Goal: Communication & Community: Participate in discussion

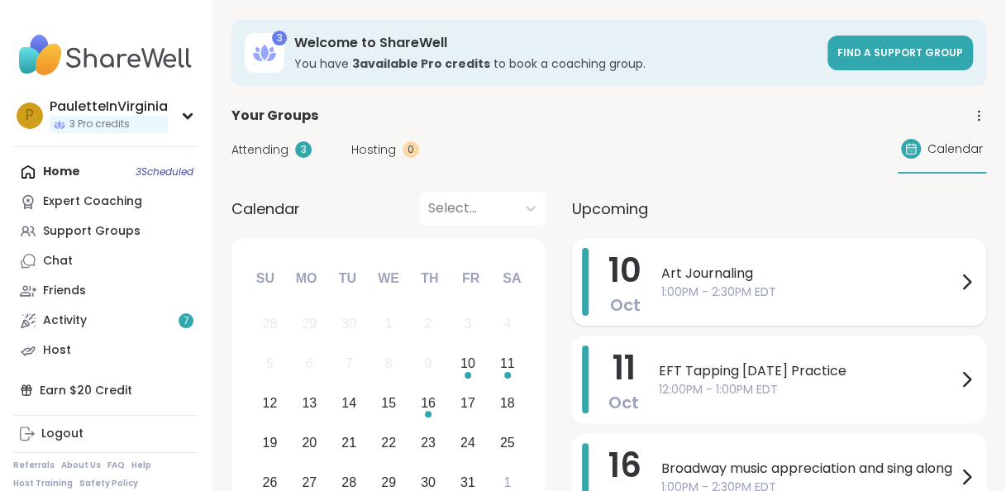
click at [661, 287] on span "1:00PM - 2:30PM EDT" at bounding box center [808, 292] width 295 height 17
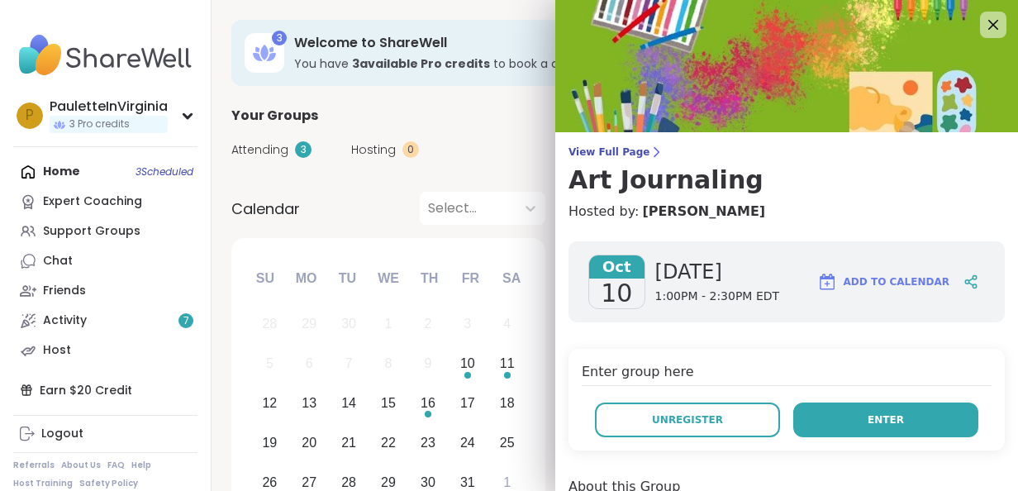
click at [863, 431] on button "Enter" at bounding box center [885, 420] width 185 height 35
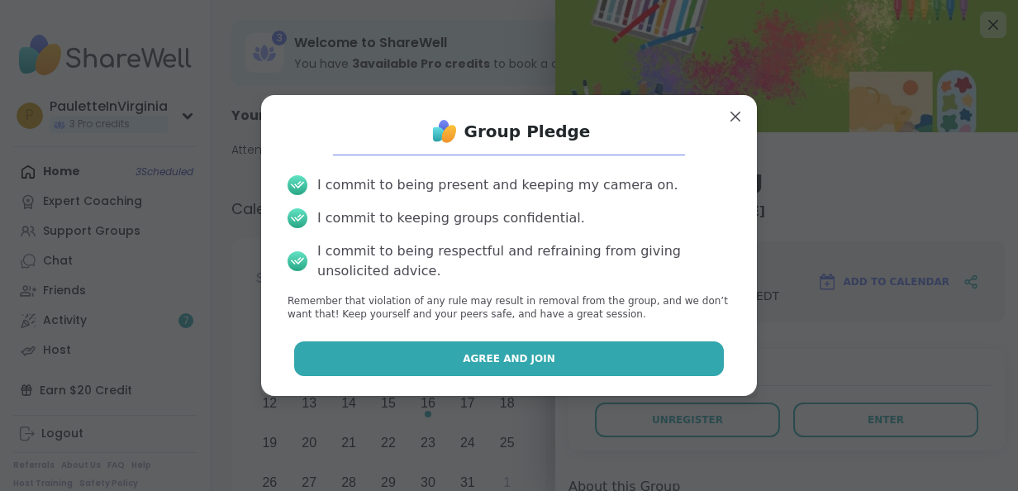
click at [480, 367] on button "Agree and Join" at bounding box center [509, 358] width 431 height 35
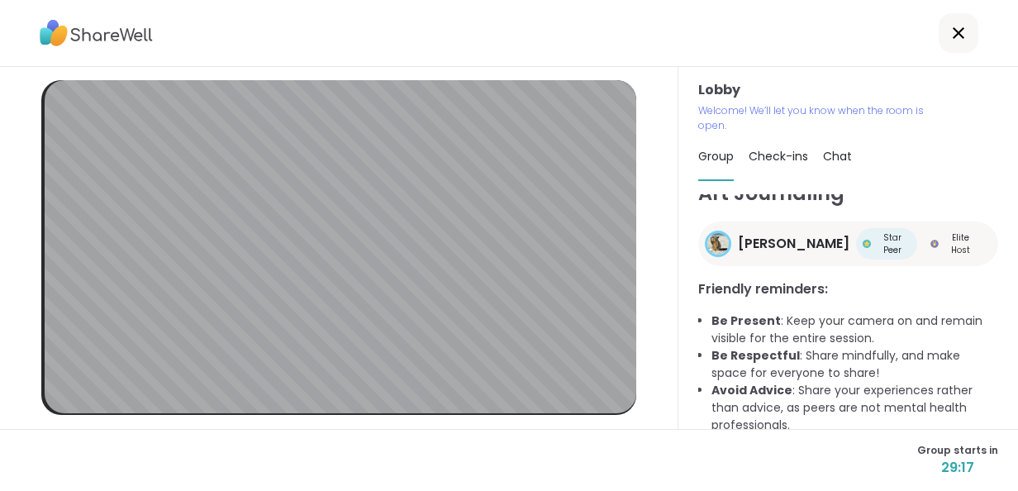
scroll to position [268, 0]
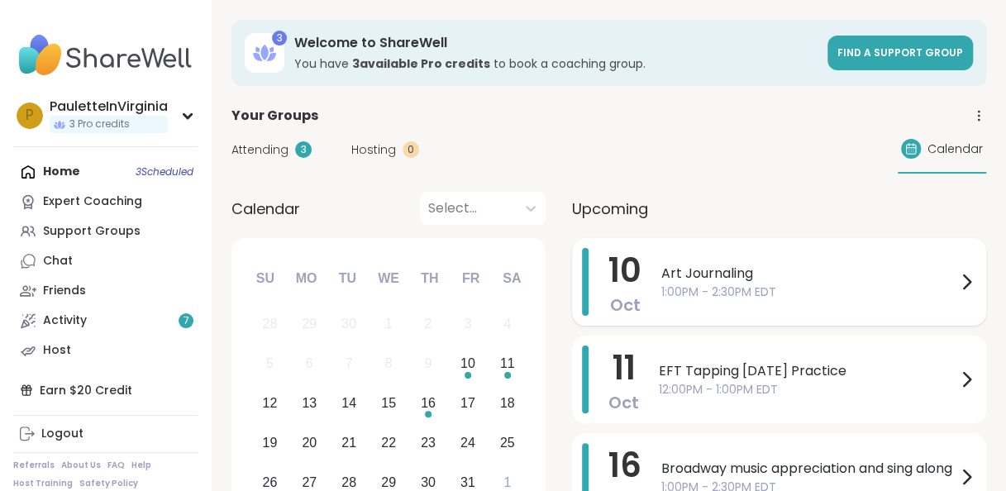
click at [705, 282] on span "Art Journaling" at bounding box center [808, 274] width 295 height 20
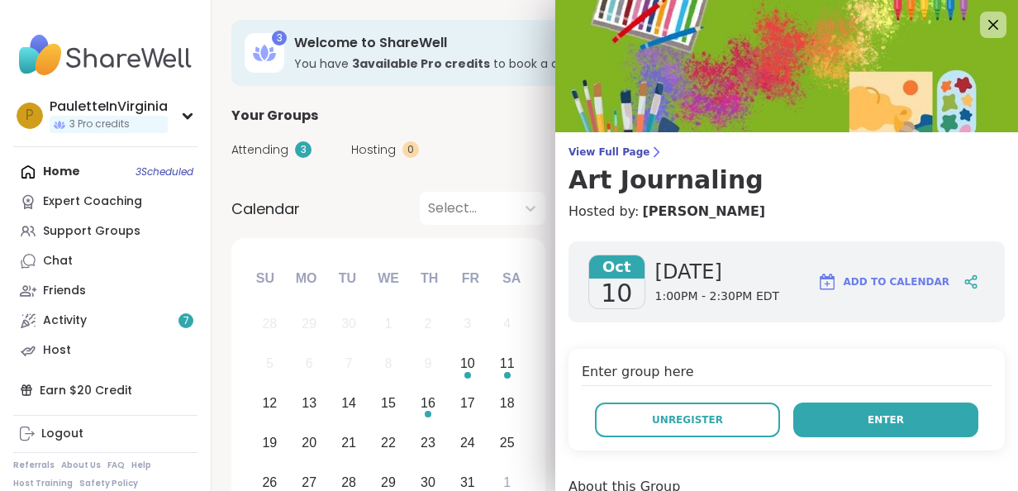
click at [874, 415] on span "Enter" at bounding box center [886, 419] width 36 height 15
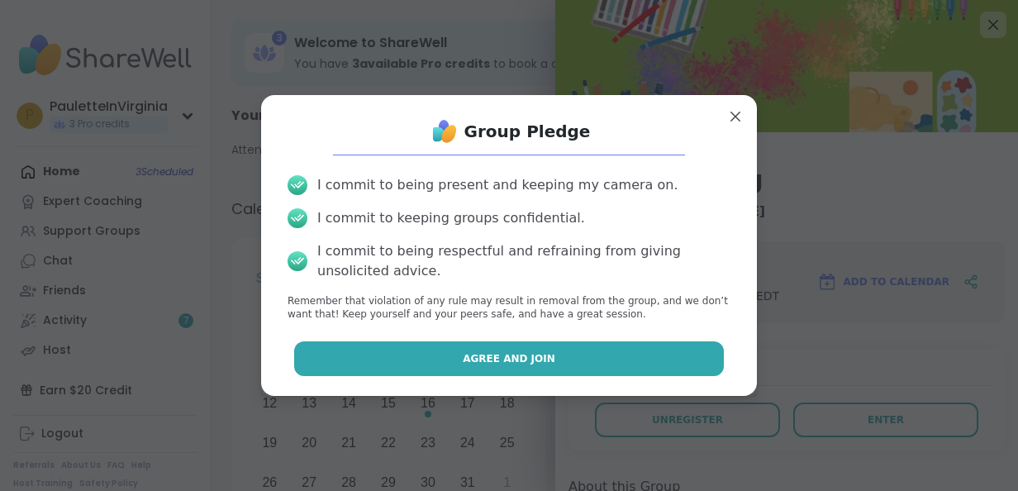
click at [487, 355] on span "Agree and Join" at bounding box center [509, 358] width 93 height 15
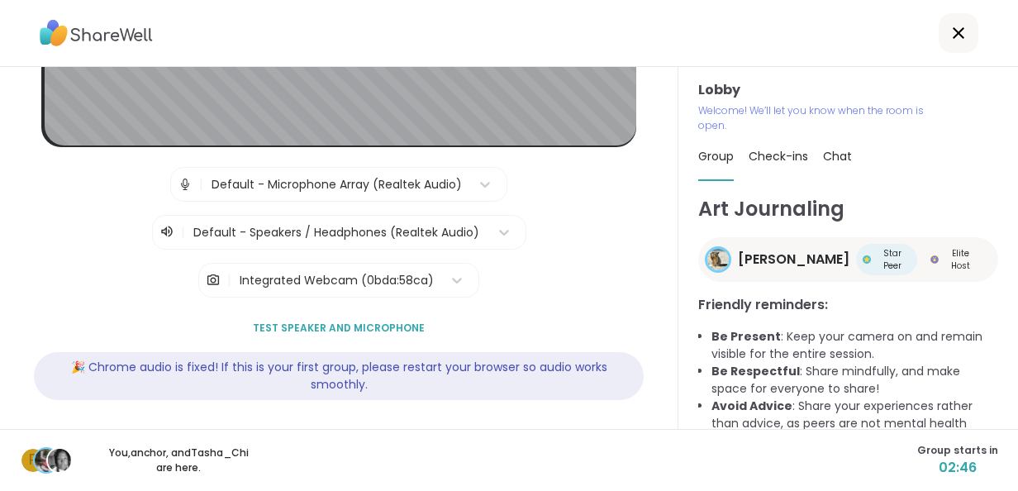
click at [772, 155] on span "Check-ins" at bounding box center [779, 156] width 60 height 17
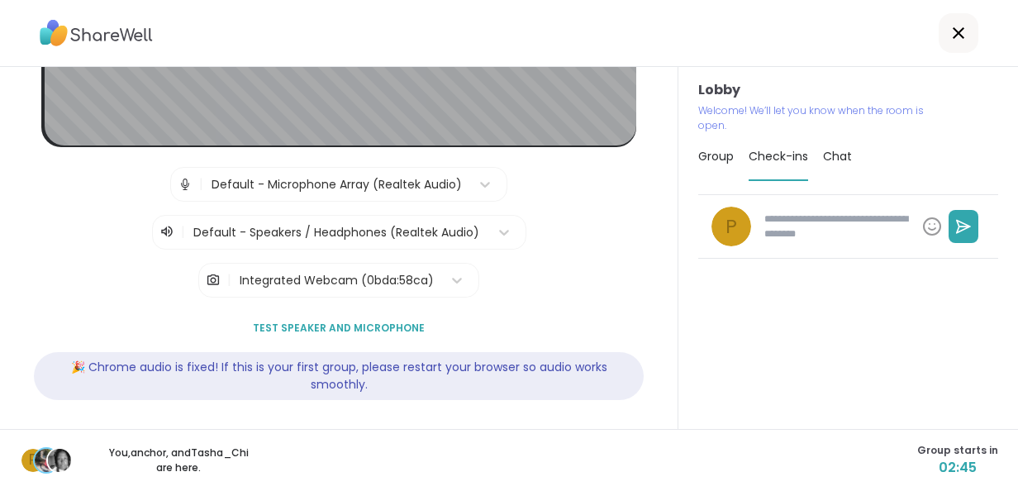
type textarea "*"
click at [831, 154] on span "Chat" at bounding box center [837, 156] width 29 height 17
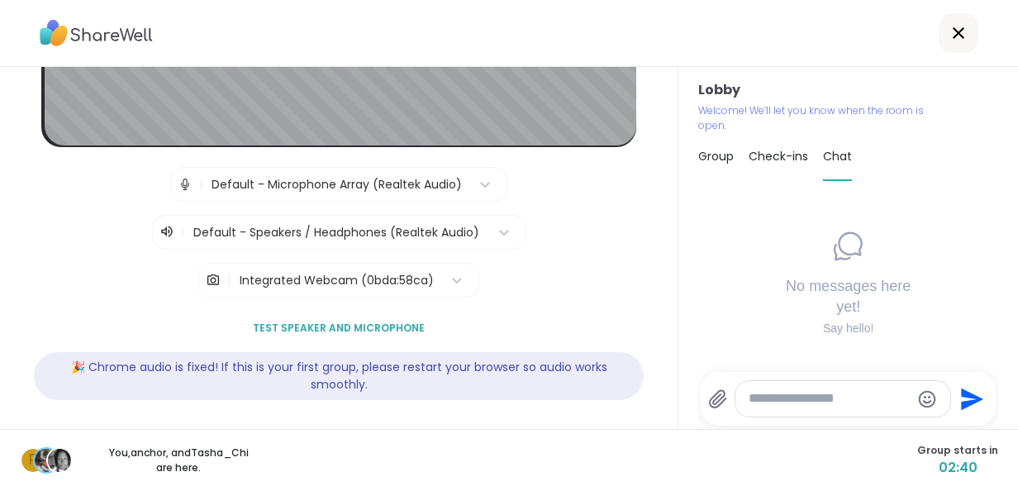
click at [712, 153] on span "Group" at bounding box center [716, 156] width 36 height 17
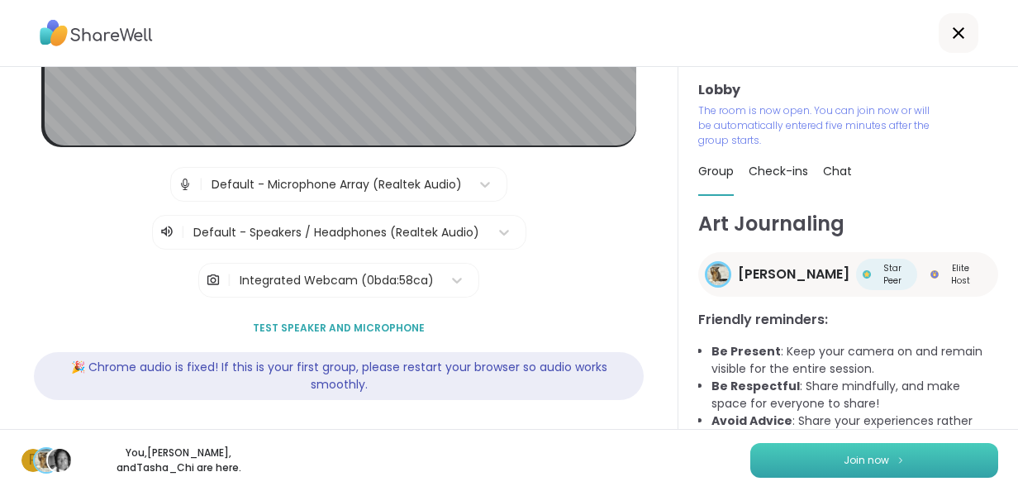
click at [856, 453] on span "Join now" at bounding box center [866, 460] width 45 height 15
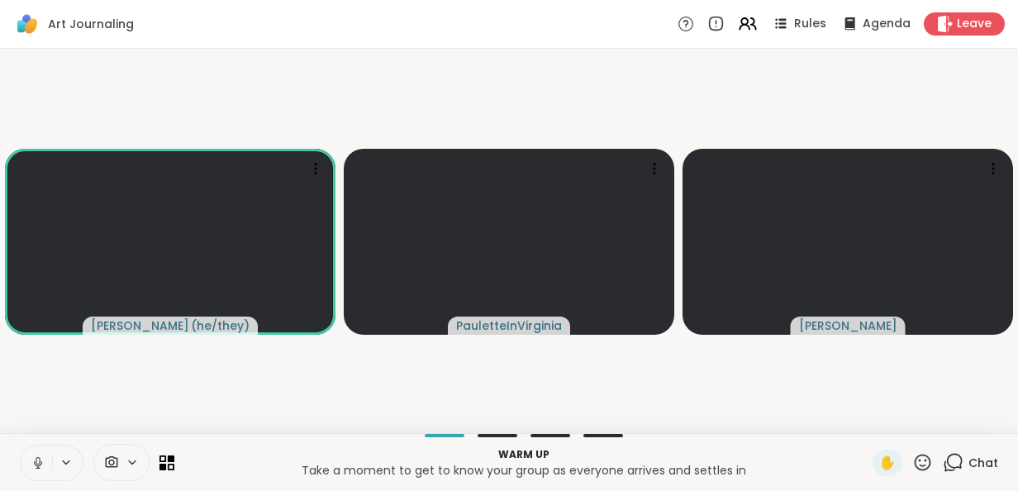
click at [38, 461] on icon at bounding box center [38, 462] width 15 height 15
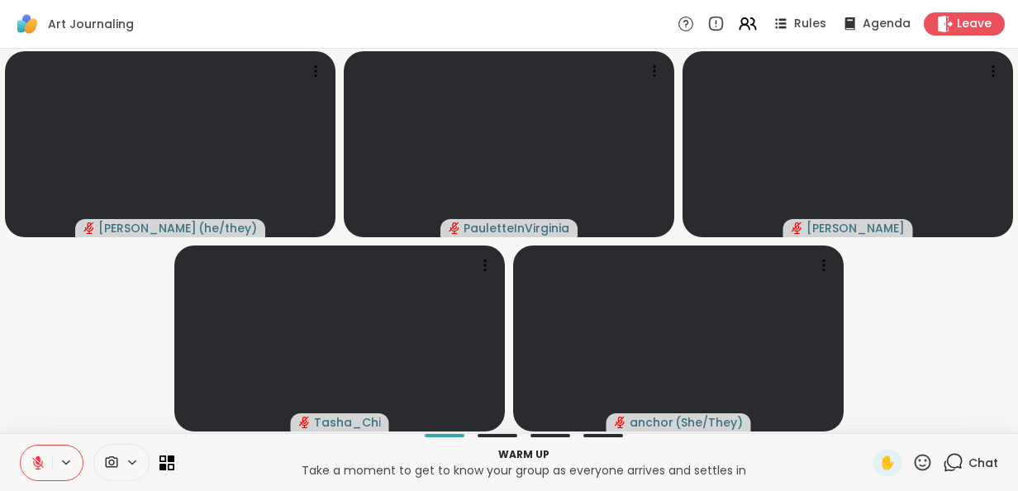
click at [38, 461] on icon at bounding box center [38, 462] width 15 height 15
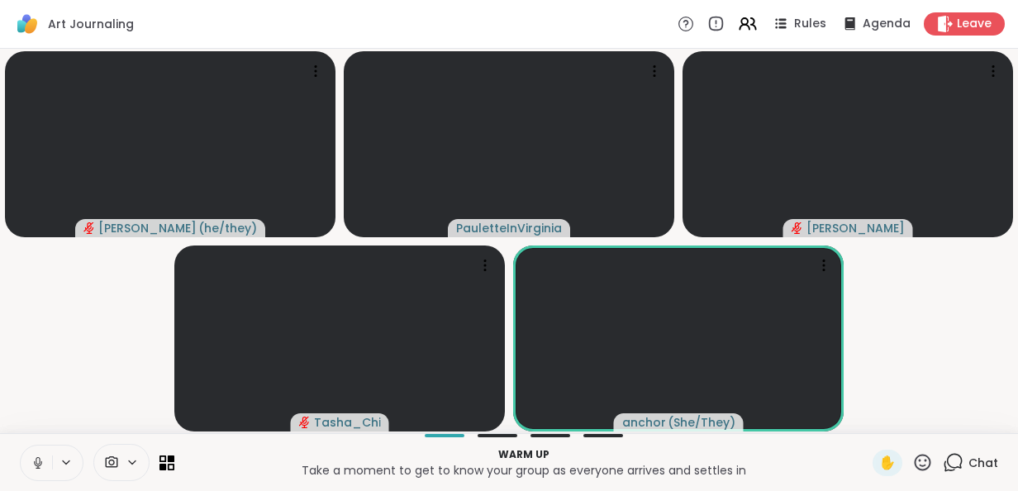
click at [38, 461] on icon at bounding box center [38, 462] width 15 height 15
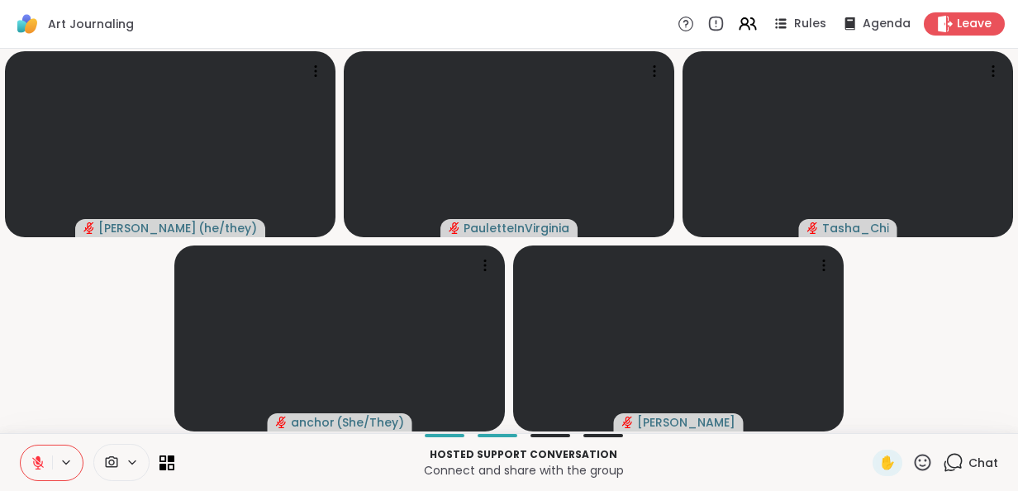
click at [36, 463] on icon at bounding box center [38, 463] width 12 height 12
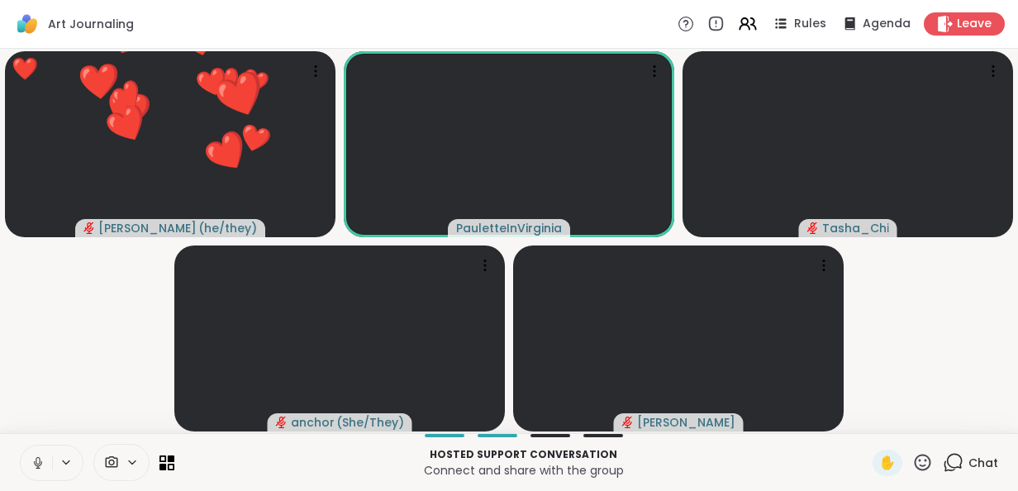
click at [36, 461] on icon at bounding box center [38, 462] width 15 height 15
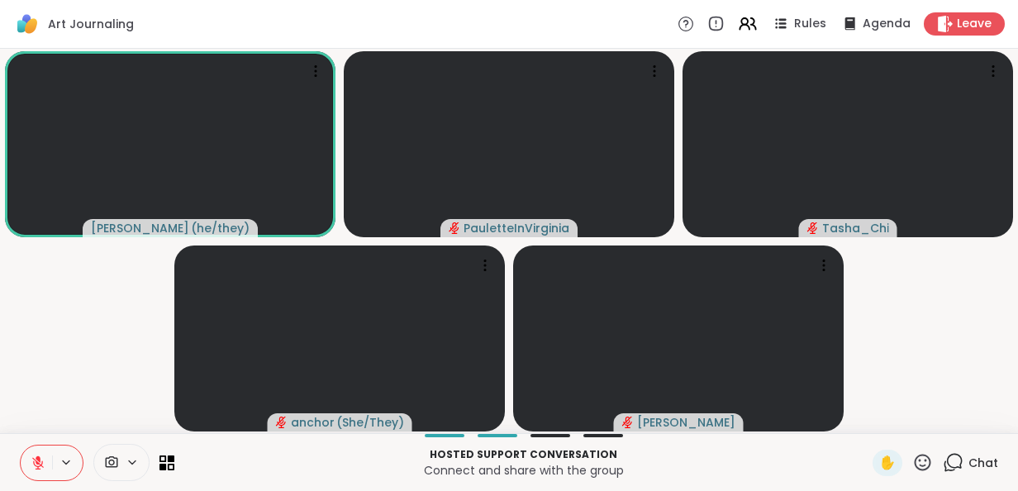
click at [943, 455] on icon at bounding box center [953, 462] width 21 height 21
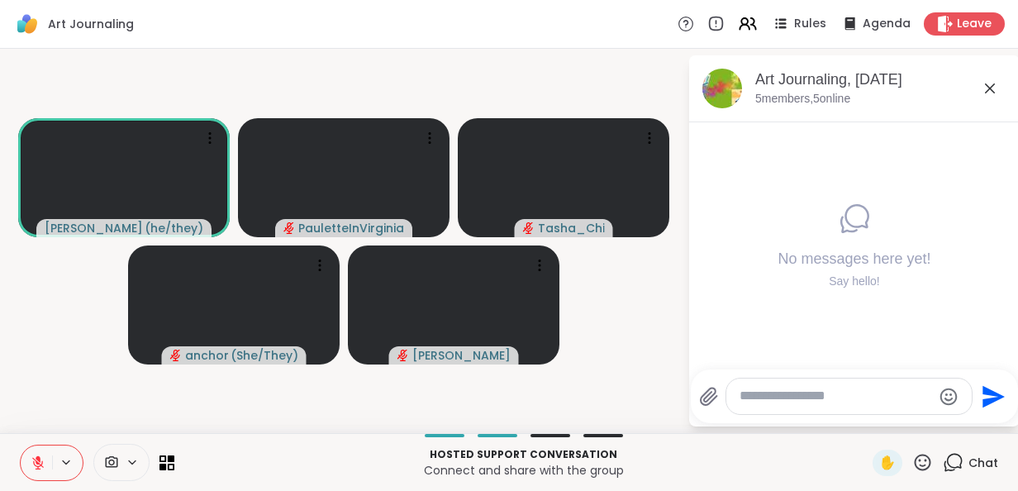
click at [746, 398] on textarea "Type your message" at bounding box center [836, 396] width 193 height 17
type textarea "*"
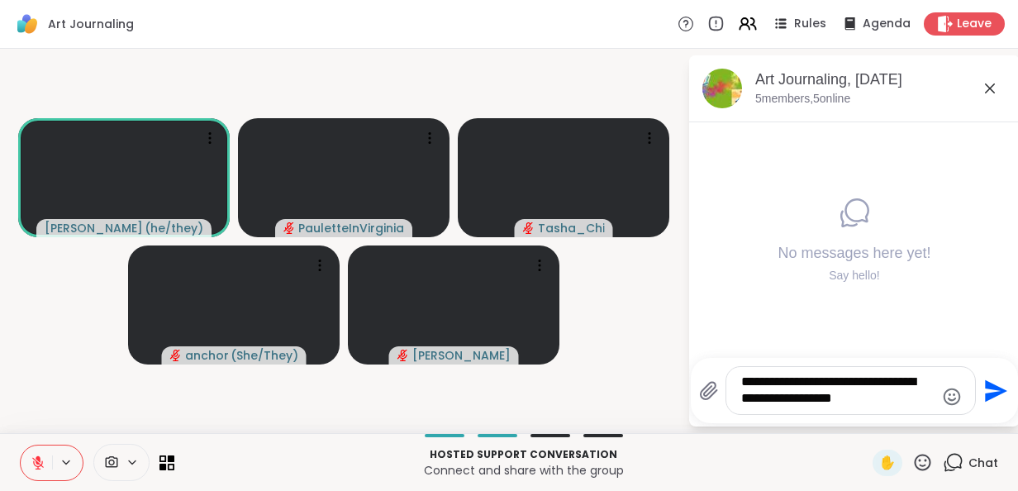
type textarea "**********"
click at [994, 384] on icon "Send" at bounding box center [994, 391] width 26 height 26
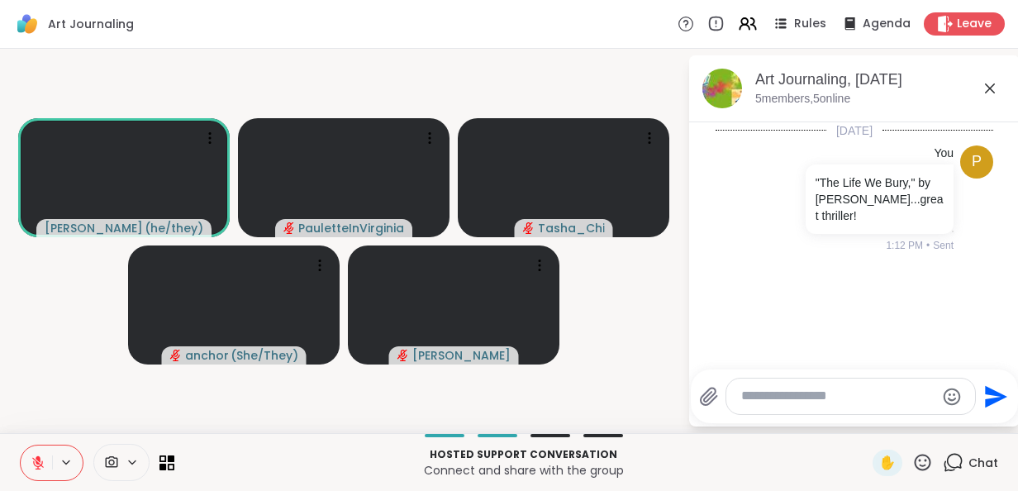
click at [990, 89] on icon at bounding box center [990, 89] width 20 height 20
